Goal: Information Seeking & Learning: Learn about a topic

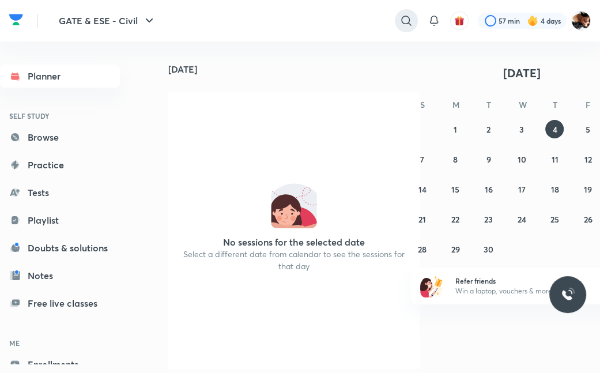
click at [406, 20] on icon at bounding box center [406, 21] width 14 height 14
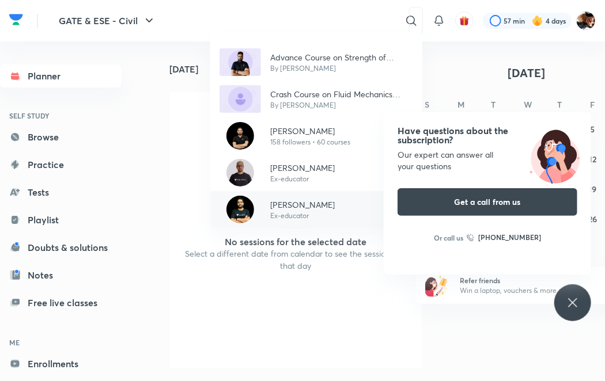
click at [298, 207] on p "[PERSON_NAME]" at bounding box center [302, 205] width 65 height 12
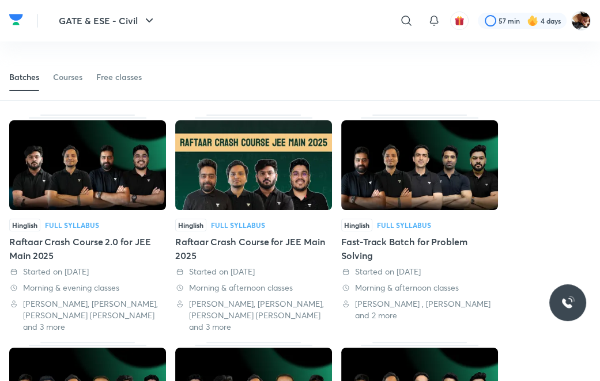
scroll to position [74, 0]
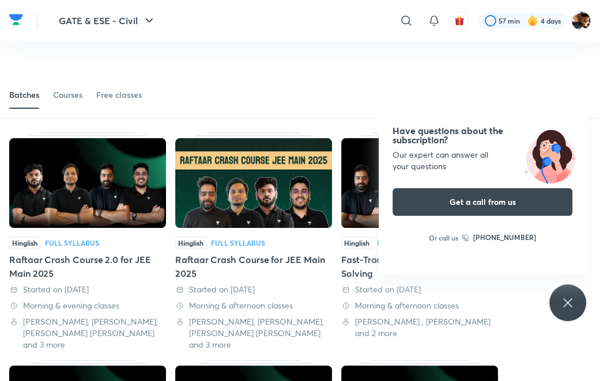
click at [412, 31] on div "​" at bounding box center [411, 21] width 14 height 28
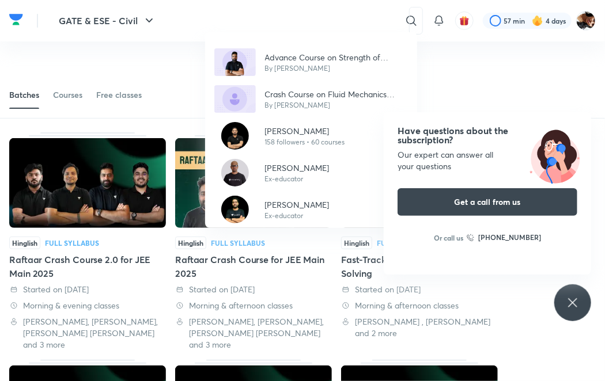
click at [65, 99] on div "Advance Course on Strength of Materials By Akash Tyagi Crash Course on Fluid Me…" at bounding box center [302, 190] width 605 height 381
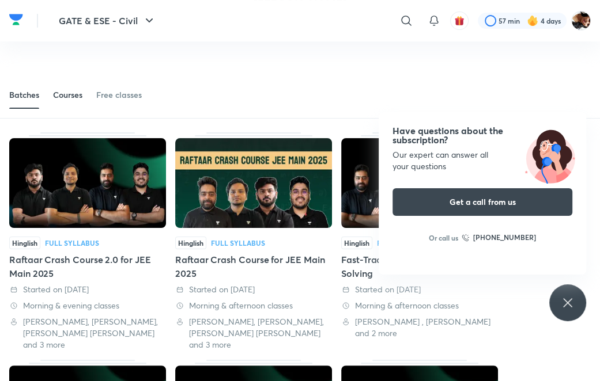
click at [71, 96] on div "Courses" at bounding box center [67, 95] width 29 height 12
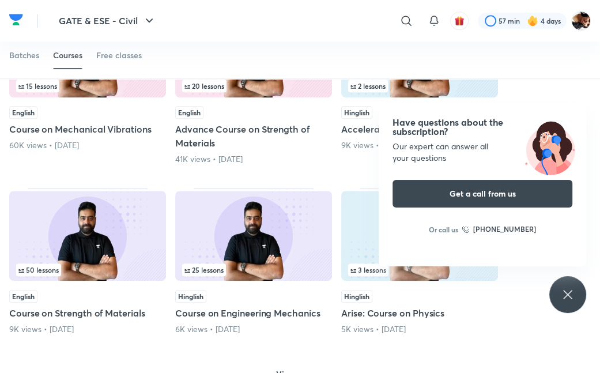
scroll to position [631, 0]
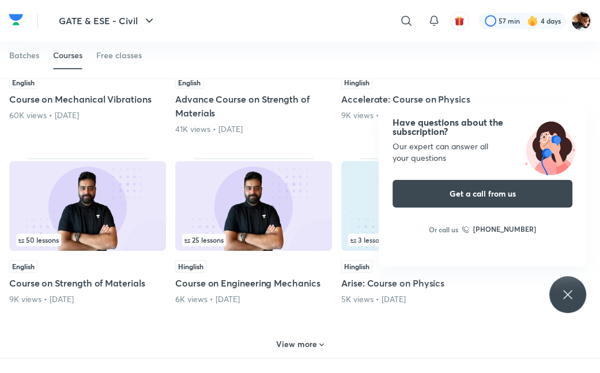
click at [84, 276] on h5 "Course on Strength of Materials" at bounding box center [87, 283] width 157 height 14
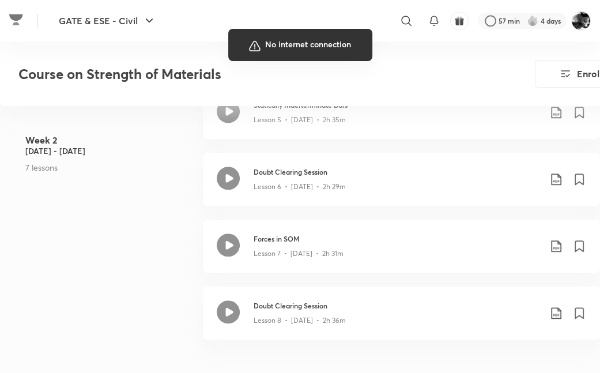
scroll to position [815, 0]
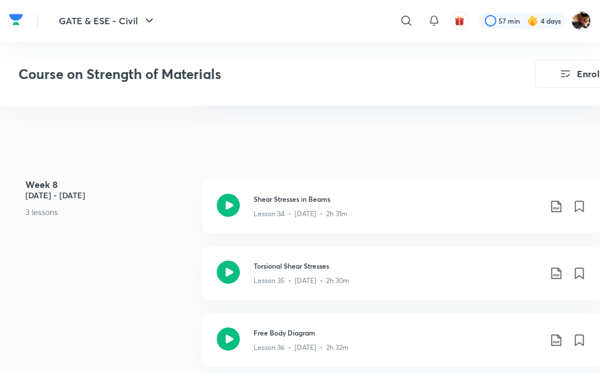
scroll to position [3032, 0]
click at [239, 274] on icon at bounding box center [228, 271] width 23 height 23
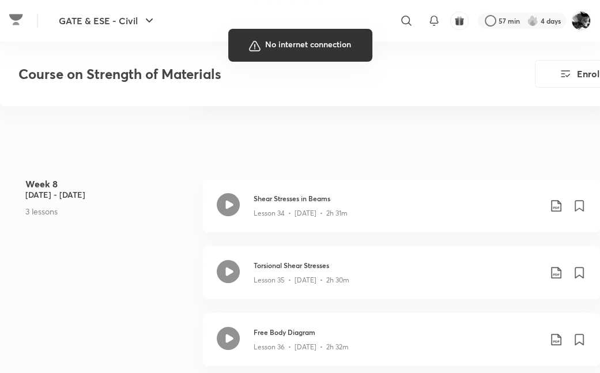
click at [161, 268] on div at bounding box center [300, 186] width 600 height 373
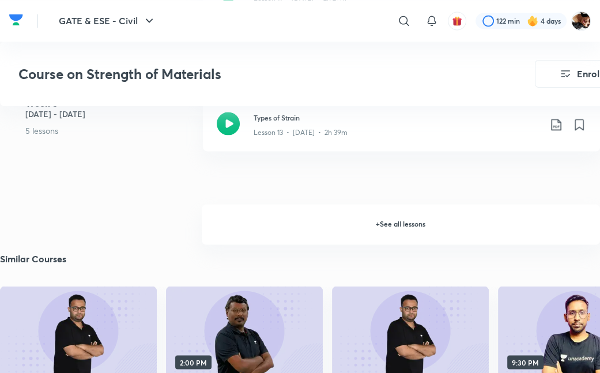
scroll to position [1399, 0]
click at [406, 228] on h6 "+ See all lessons" at bounding box center [401, 224] width 398 height 40
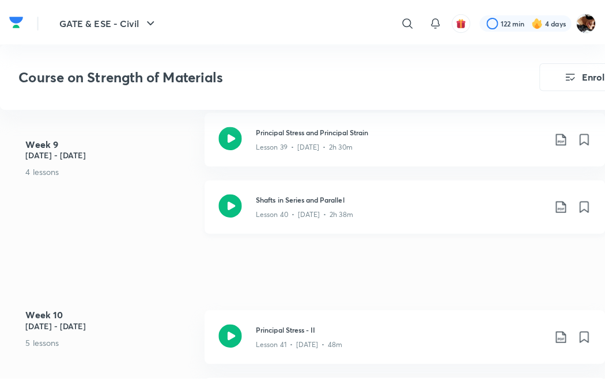
scroll to position [3549, 0]
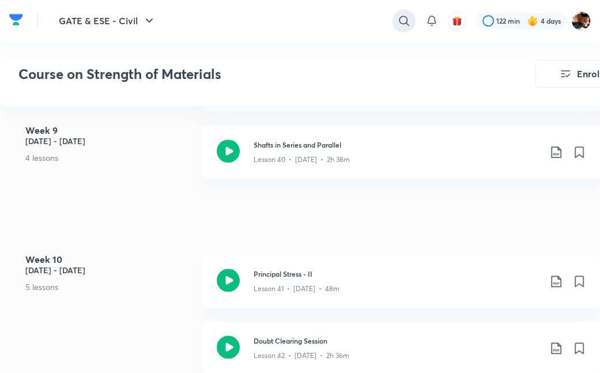
click at [399, 20] on icon at bounding box center [404, 21] width 14 height 14
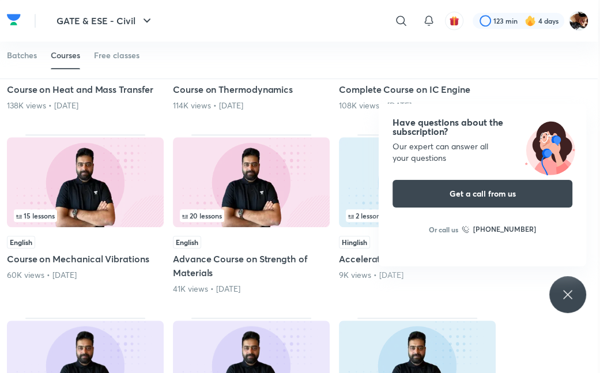
scroll to position [470, 2]
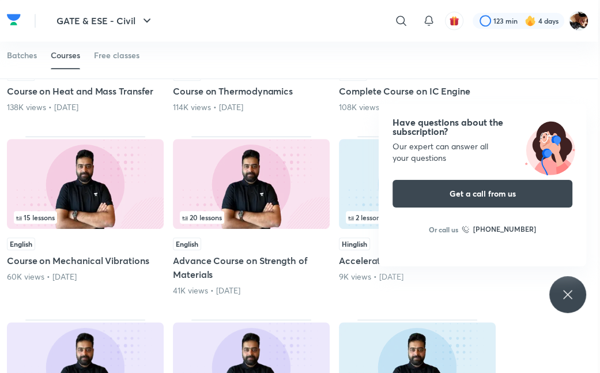
click at [210, 265] on h5 "Advance Course on Strength of Materials" at bounding box center [251, 267] width 157 height 28
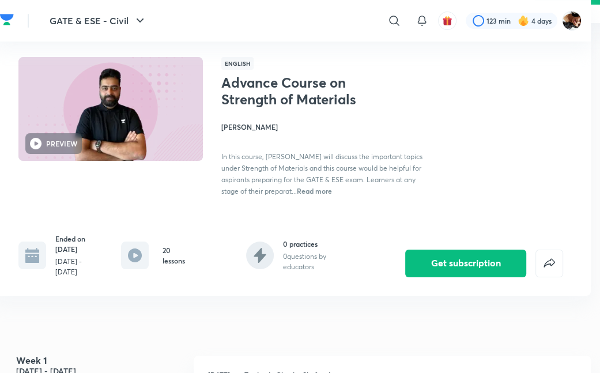
scroll to position [0, 9]
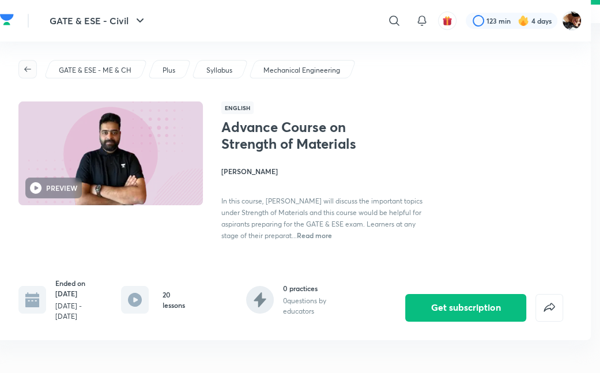
click at [24, 67] on icon "button" at bounding box center [27, 69] width 9 height 9
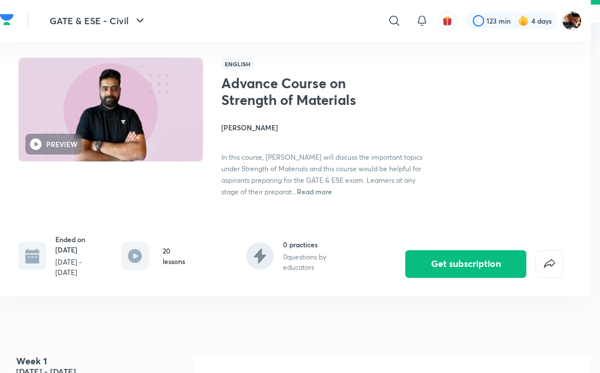
scroll to position [44, 9]
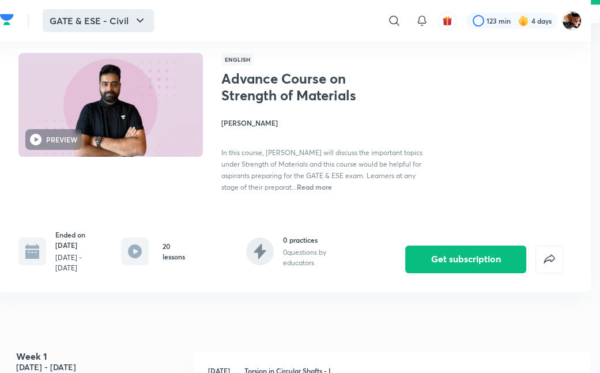
scroll to position [46, 9]
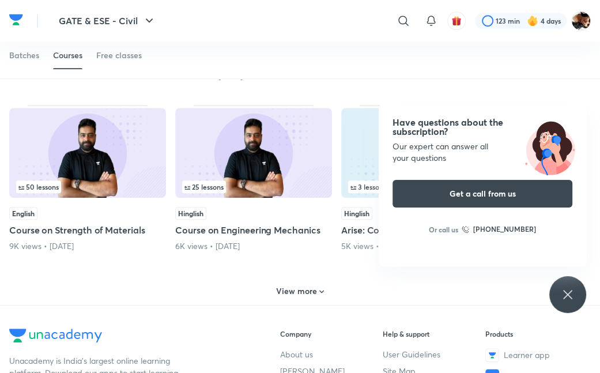
scroll to position [711, 0]
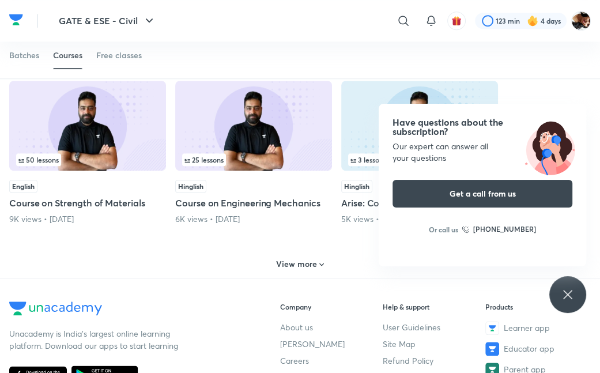
click at [298, 264] on h6 "View more" at bounding box center [296, 264] width 41 height 12
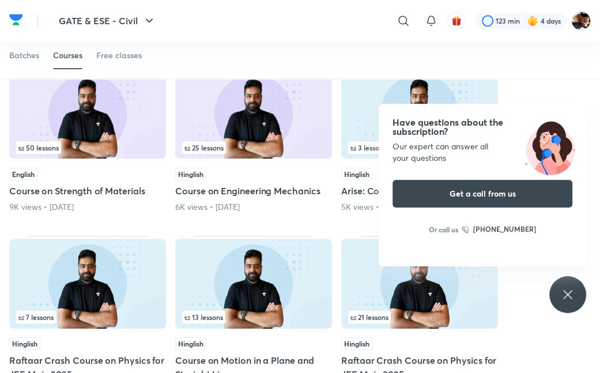
scroll to position [727, 0]
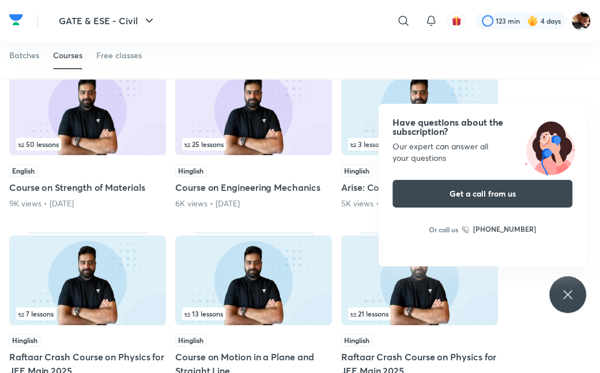
click at [564, 300] on icon at bounding box center [568, 294] width 14 height 14
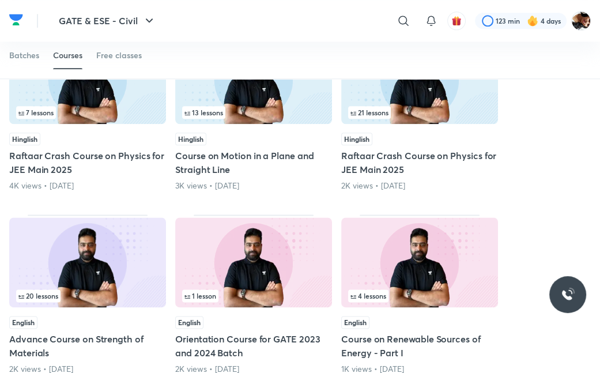
scroll to position [942, 0]
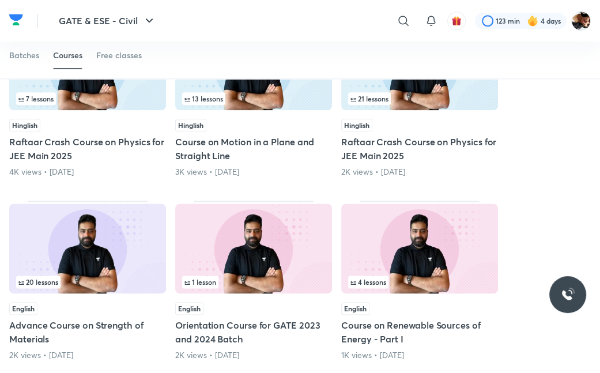
click at [114, 320] on h5 "Advance Course on Strength of Materials" at bounding box center [87, 332] width 157 height 28
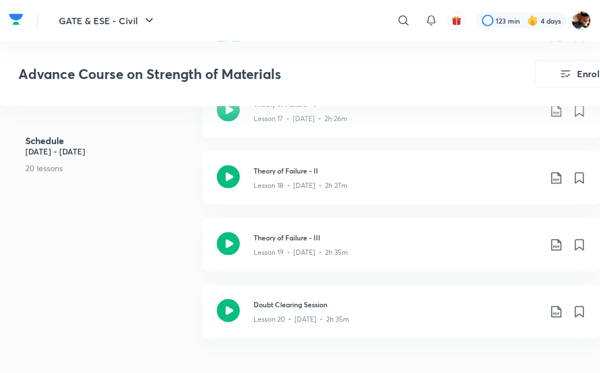
scroll to position [1542, 0]
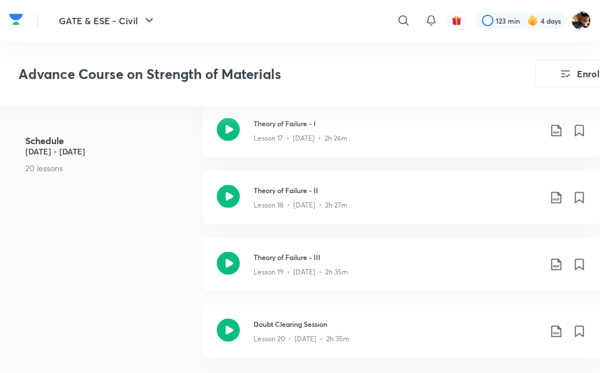
click at [226, 268] on icon at bounding box center [228, 263] width 23 height 23
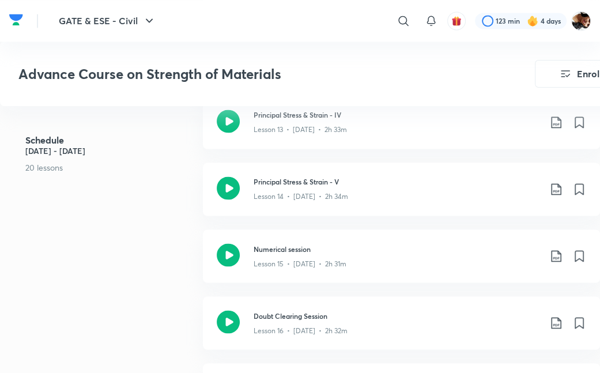
scroll to position [1315, 0]
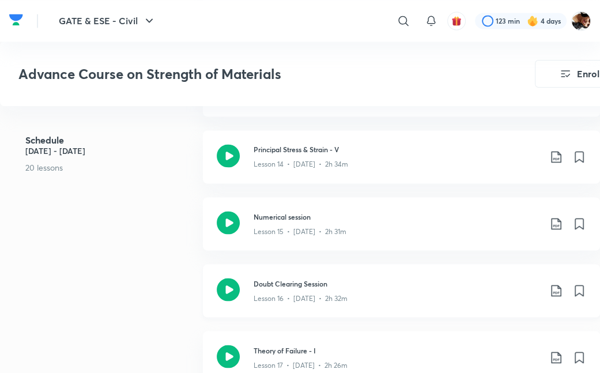
click at [226, 289] on icon at bounding box center [228, 289] width 23 height 23
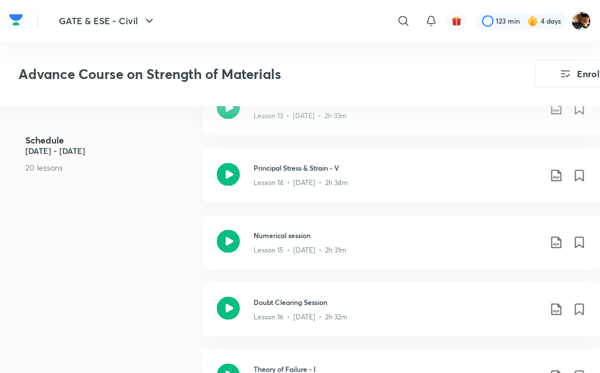
scroll to position [1349, 0]
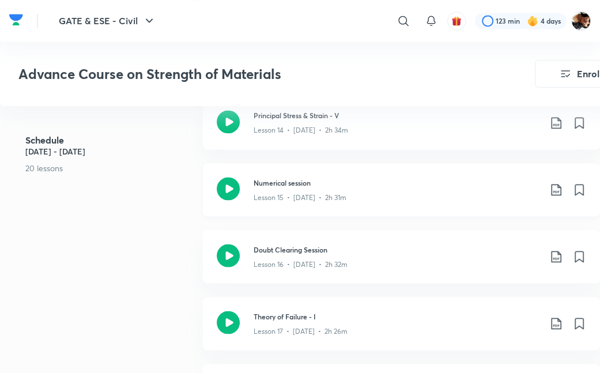
click at [228, 187] on icon at bounding box center [228, 188] width 23 height 23
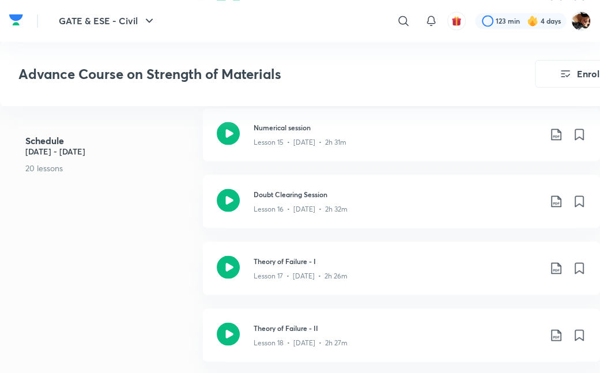
scroll to position [1417, 0]
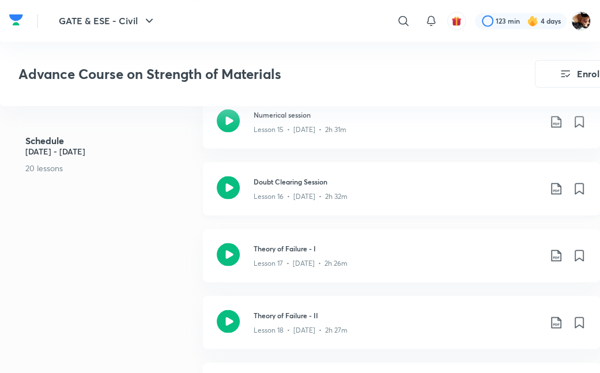
click at [234, 187] on icon at bounding box center [228, 187] width 23 height 23
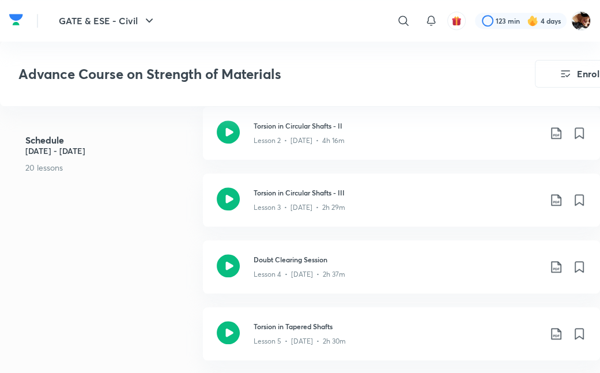
scroll to position [537, 0]
click at [236, 333] on icon at bounding box center [228, 331] width 23 height 23
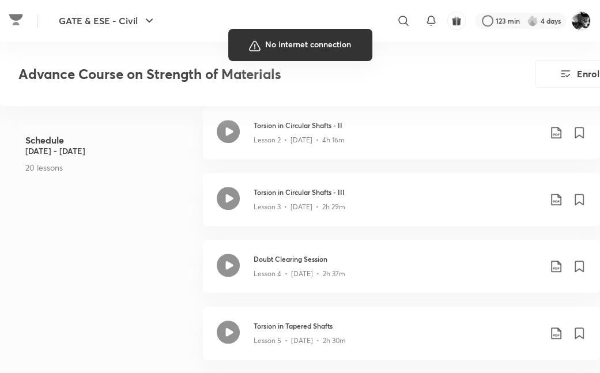
click at [402, 196] on div at bounding box center [300, 186] width 600 height 373
